Goal: Register for event/course

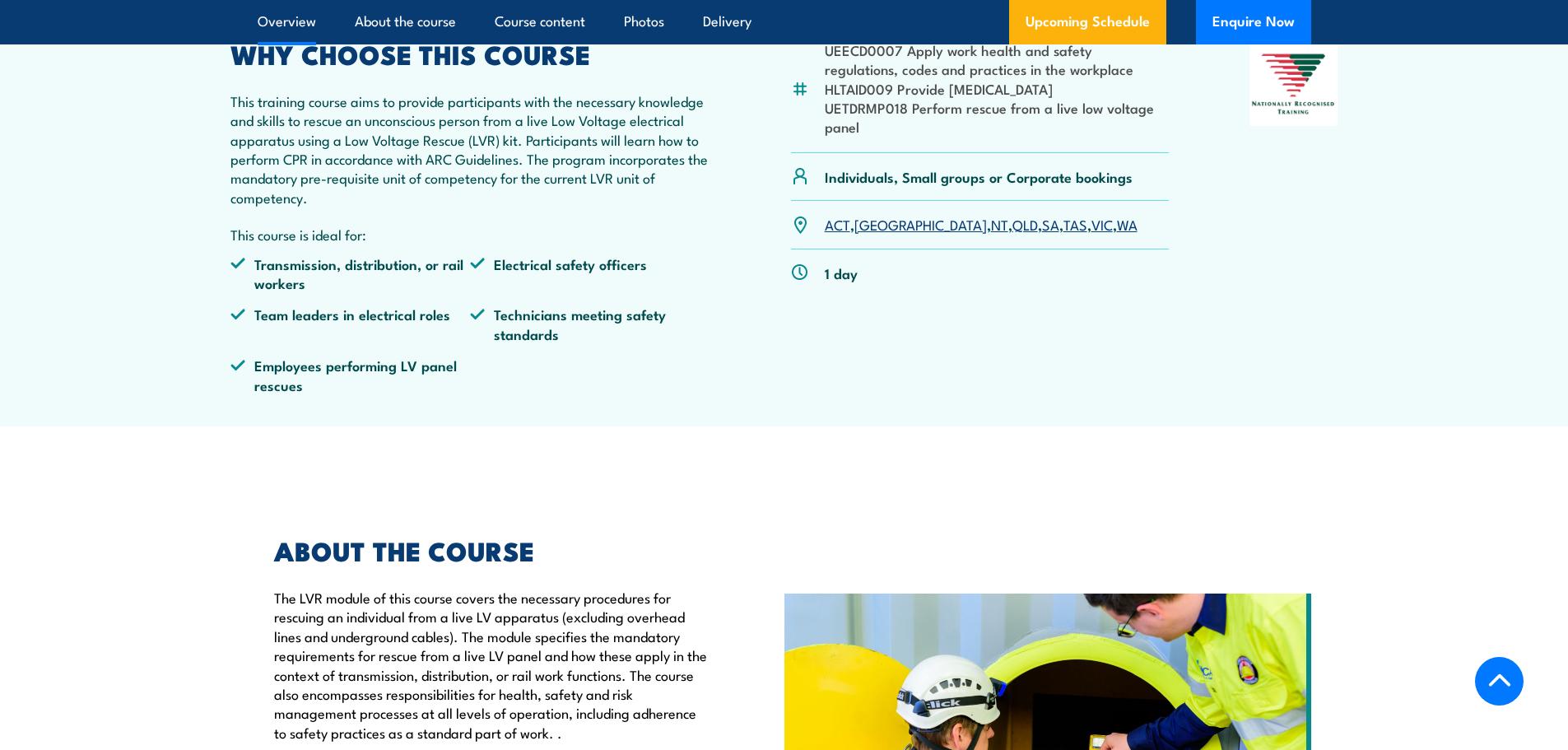
click at [1042, 234] on link "SA" at bounding box center [1050, 224] width 17 height 20
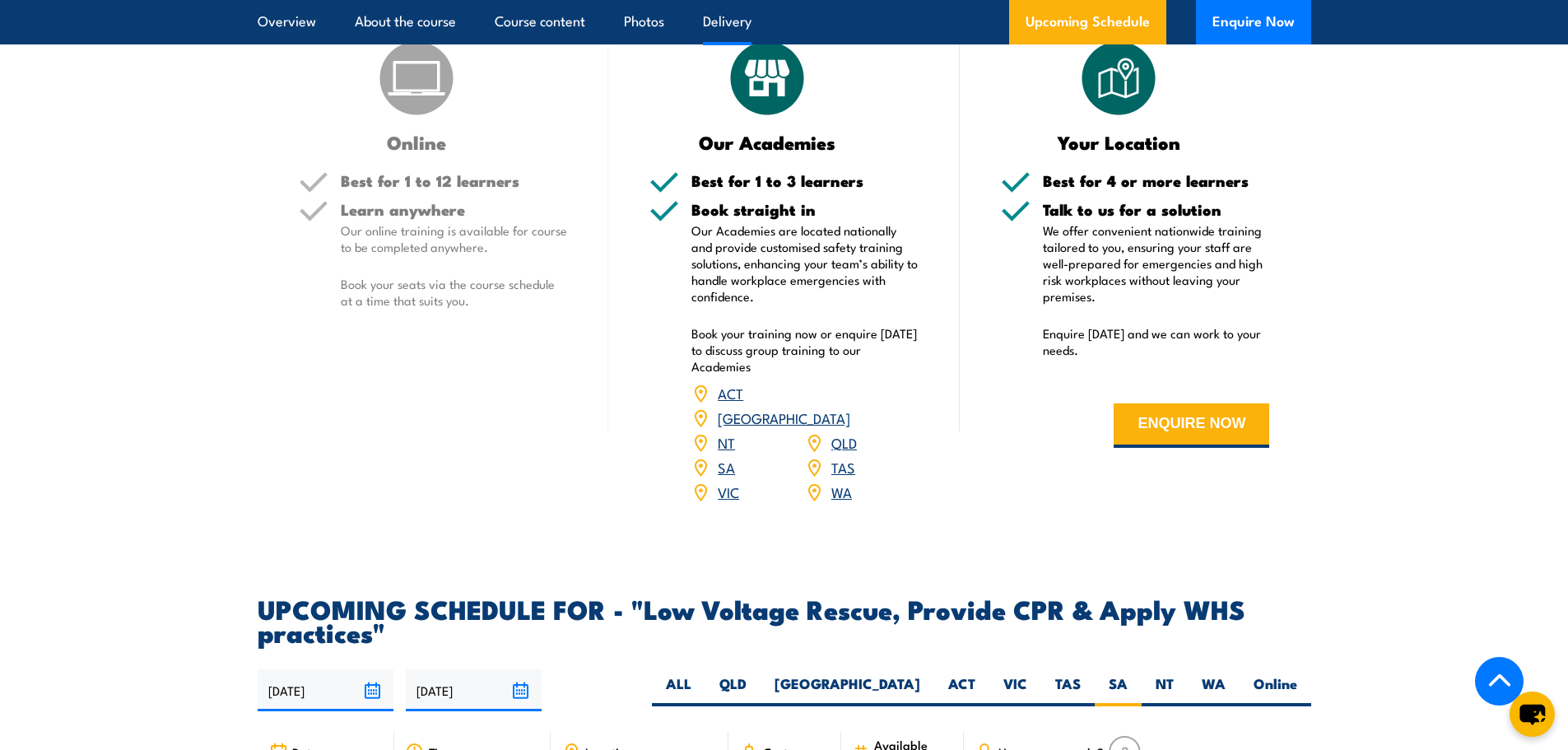
scroll to position [2279, 0]
